Goal: Task Accomplishment & Management: Complete application form

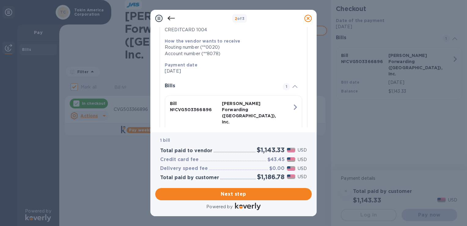
scroll to position [109, 0]
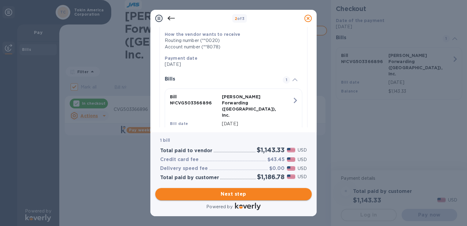
click at [244, 193] on span "Next step" at bounding box center [233, 193] width 147 height 7
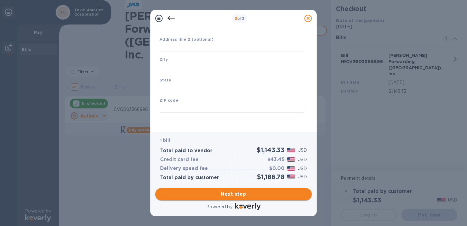
type input "[GEOGRAPHIC_DATA]"
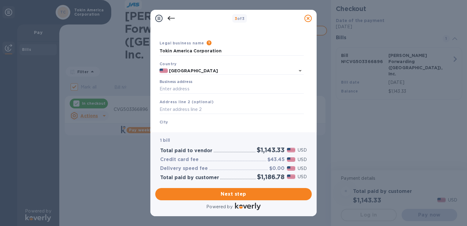
scroll to position [0, 0]
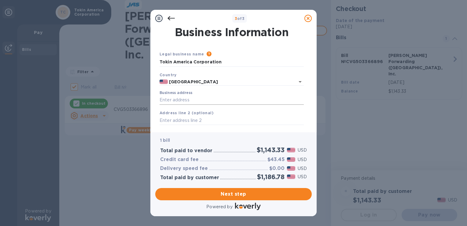
click at [204, 97] on input "Business address" at bounding box center [232, 99] width 144 height 9
type input "[STREET_ADDRESS][PERSON_NAME]"
type input "[GEOGRAPHIC_DATA][PERSON_NAME]"
type input "[US_STATE]"
type input "45069"
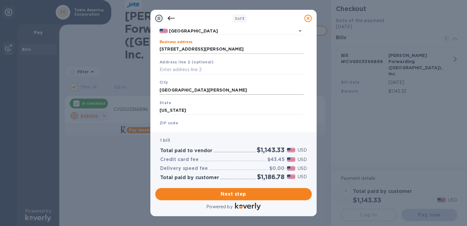
scroll to position [74, 0]
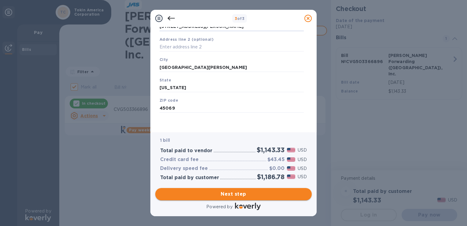
click at [226, 189] on button "Next step" at bounding box center [233, 194] width 157 height 12
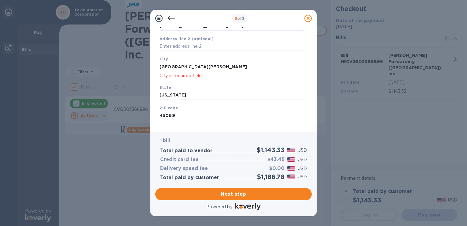
click at [196, 63] on input "[GEOGRAPHIC_DATA][PERSON_NAME]" at bounding box center [232, 66] width 144 height 9
paste input "[GEOGRAPHIC_DATA][PERSON_NAME]"
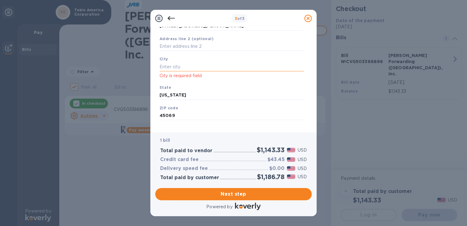
type input "[GEOGRAPHIC_DATA][PERSON_NAME]"
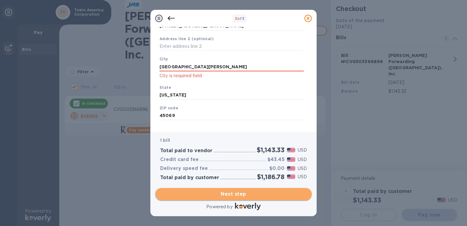
click at [222, 188] on button "Next step" at bounding box center [233, 194] width 157 height 12
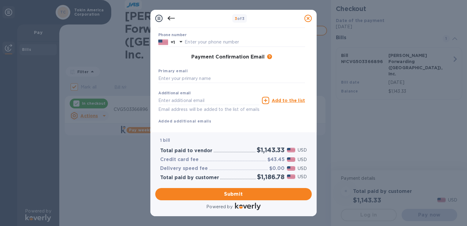
scroll to position [0, 0]
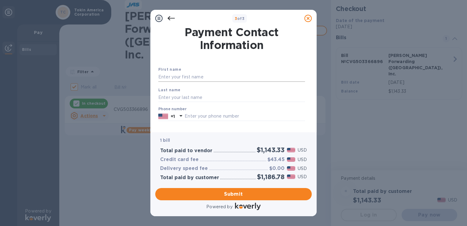
click at [212, 76] on input "text" at bounding box center [231, 76] width 147 height 9
type input "Yukiteru"
type input "Nagae"
type input "5136449745"
type input "[EMAIL_ADDRESS][DOMAIN_NAME]"
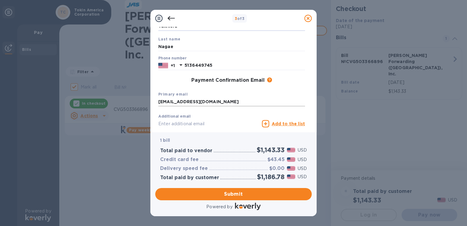
scroll to position [88, 0]
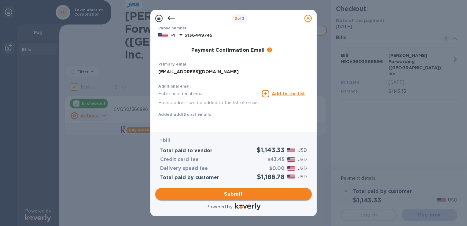
click at [242, 194] on span "Submit" at bounding box center [233, 193] width 147 height 7
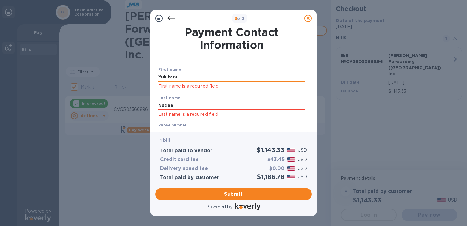
drag, startPoint x: 191, startPoint y: 76, endPoint x: 178, endPoint y: 77, distance: 12.5
click at [178, 77] on input "Yukiteru" at bounding box center [231, 76] width 147 height 9
paste input "Yukiteru"
type input "Yukiteru"
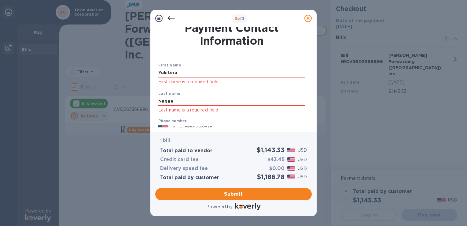
scroll to position [2, 0]
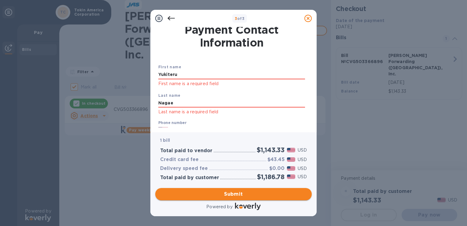
click at [246, 195] on span "Submit" at bounding box center [233, 193] width 147 height 7
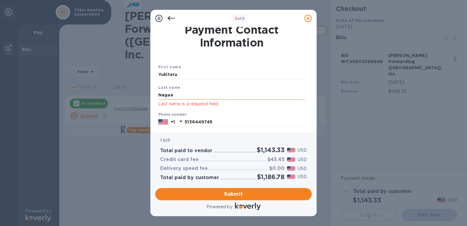
click at [179, 93] on input "Nagae" at bounding box center [231, 94] width 147 height 9
paste input "Nagae"
type input "Nagae"
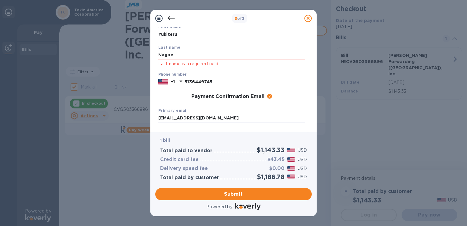
scroll to position [54, 0]
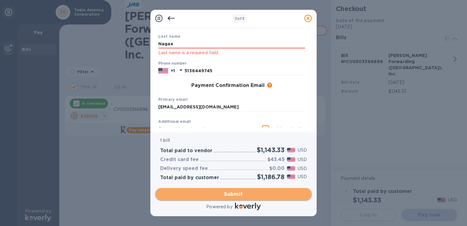
click at [246, 190] on span "Submit" at bounding box center [233, 193] width 147 height 7
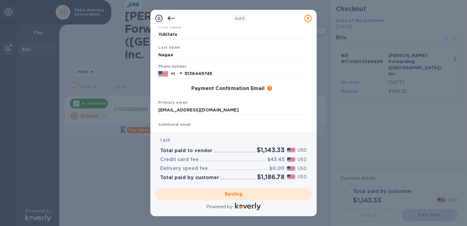
scroll to position [88, 0]
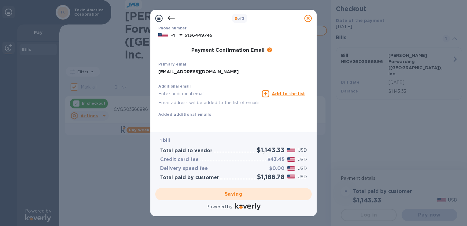
checkbox input "false"
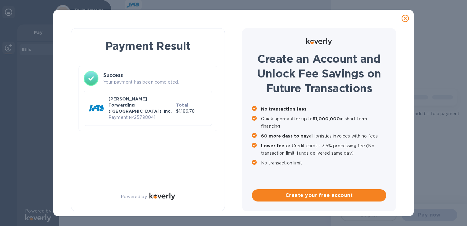
scroll to position [0, 0]
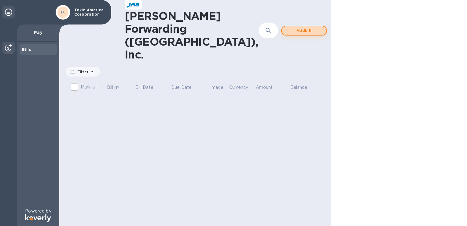
click at [287, 27] on span "Add bill" at bounding box center [304, 30] width 35 height 7
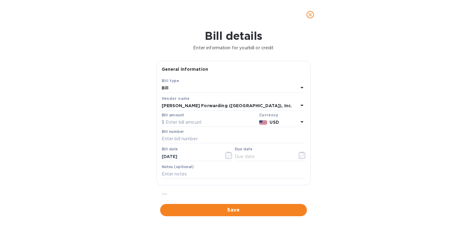
click at [220, 89] on div "Bill" at bounding box center [230, 88] width 137 height 9
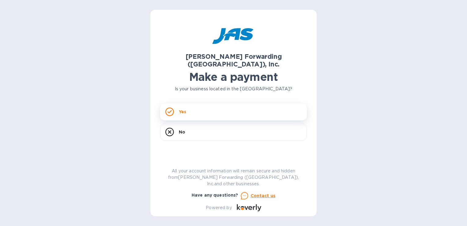
click at [225, 110] on div "Yes" at bounding box center [233, 111] width 147 height 17
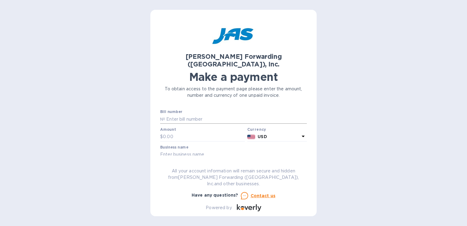
click at [181, 114] on input "text" at bounding box center [236, 118] width 142 height 9
paste input "CVG503370986"
type input "CVG503370986"
click at [179, 132] on input "text" at bounding box center [204, 136] width 82 height 9
type input "1,298.91"
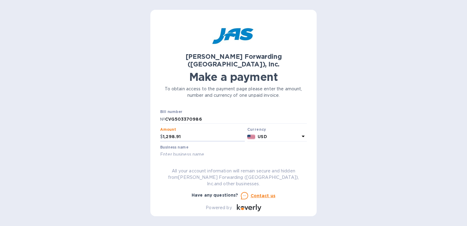
click at [190, 150] on input "text" at bounding box center [233, 154] width 147 height 9
type input "Tokin America Corporation"
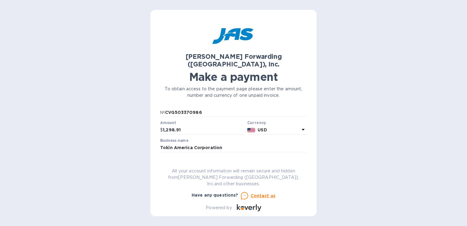
click at [215, 161] on input "text" at bounding box center [233, 165] width 147 height 9
paste input "IN25082102"
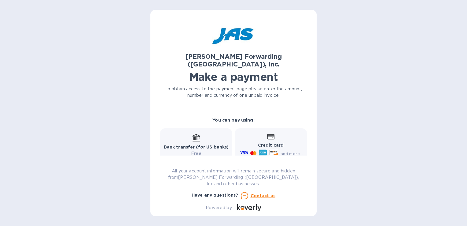
scroll to position [70, 0]
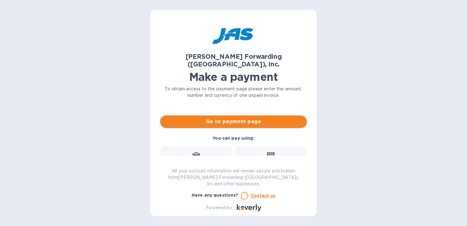
type input "IN25082102/PO386"
click at [251, 118] on span "Go to payment page" at bounding box center [233, 121] width 137 height 7
